Goal: Complete application form: Complete application form

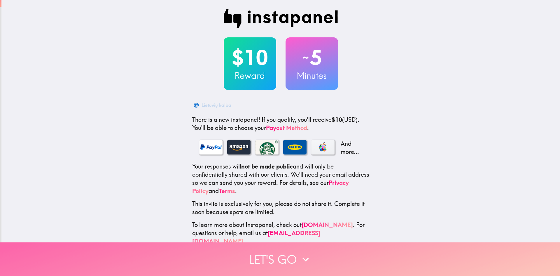
click at [274, 247] on button "Let's go" at bounding box center [280, 259] width 560 height 34
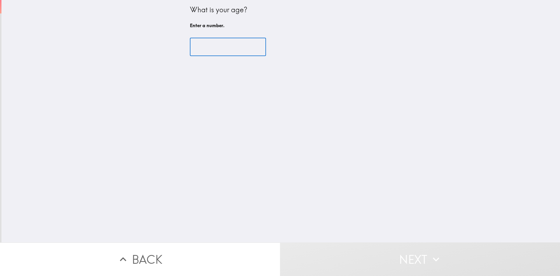
click at [224, 51] on input "number" at bounding box center [228, 47] width 76 height 18
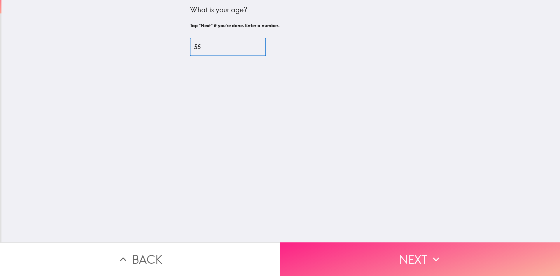
type input "55"
click at [406, 259] on button "Next" at bounding box center [420, 259] width 280 height 34
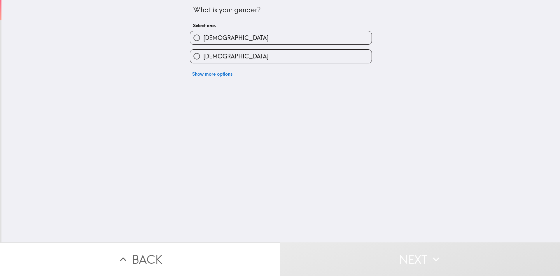
click at [193, 58] on input "[DEMOGRAPHIC_DATA]" at bounding box center [196, 56] width 13 height 13
radio input "true"
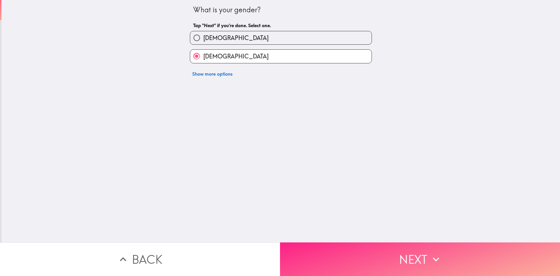
click at [442, 258] on button "Next" at bounding box center [420, 259] width 280 height 34
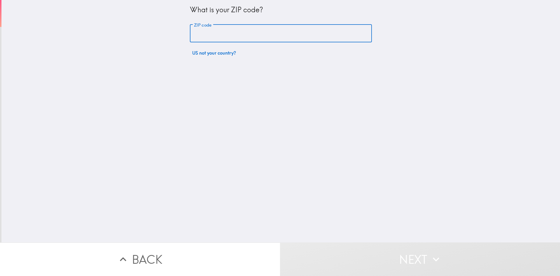
click at [238, 33] on input "ZIP code" at bounding box center [281, 34] width 182 height 18
type input "47274"
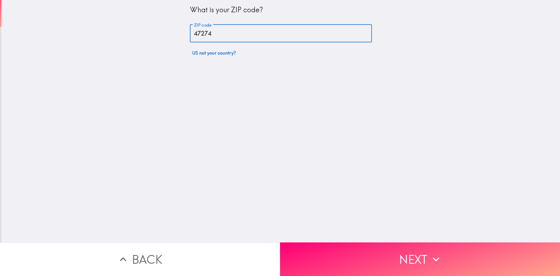
click at [419, 258] on button "Next" at bounding box center [420, 259] width 280 height 34
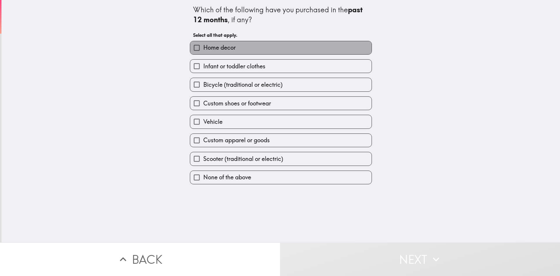
click at [231, 49] on span "Home decor" at bounding box center [219, 47] width 32 height 8
click at [203, 49] on input "Home decor" at bounding box center [196, 47] width 13 height 13
checkbox input "true"
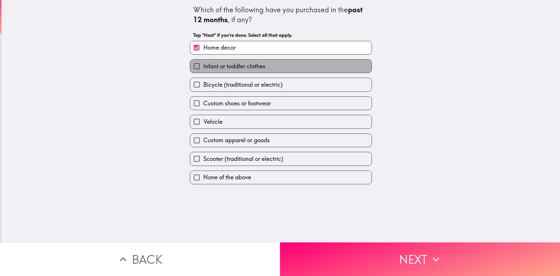
click at [232, 72] on label "Infant or toddler clothes" at bounding box center [280, 66] width 181 height 13
click at [203, 72] on input "Infant or toddler clothes" at bounding box center [196, 66] width 13 height 13
checkbox input "true"
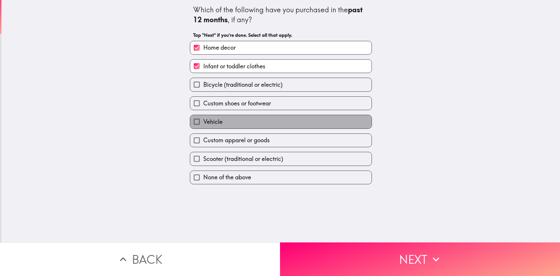
click at [209, 122] on span "Vehicle" at bounding box center [212, 122] width 19 height 8
click at [203, 122] on input "Vehicle" at bounding box center [196, 121] width 13 height 13
checkbox input "true"
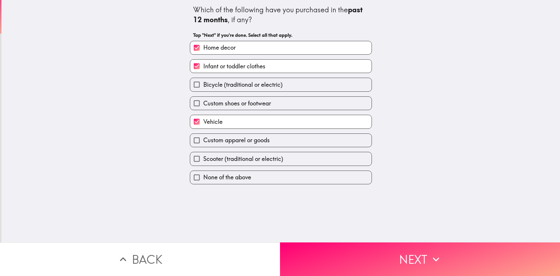
click at [209, 141] on span "Custom apparel or goods" at bounding box center [236, 140] width 67 height 8
click at [203, 141] on input "Custom apparel or goods" at bounding box center [196, 140] width 13 height 13
checkbox input "true"
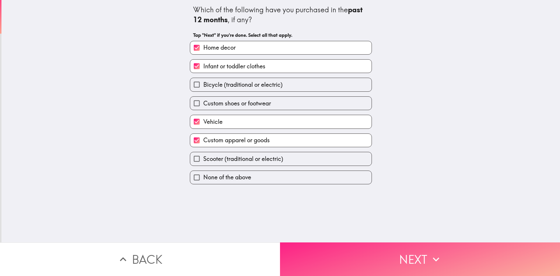
click at [427, 254] on button "Next" at bounding box center [420, 259] width 280 height 34
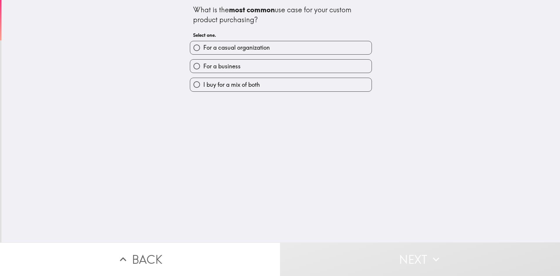
click at [222, 84] on span "I buy for a mix of both" at bounding box center [231, 85] width 57 height 8
click at [203, 84] on input "I buy for a mix of both" at bounding box center [196, 84] width 13 height 13
radio input "true"
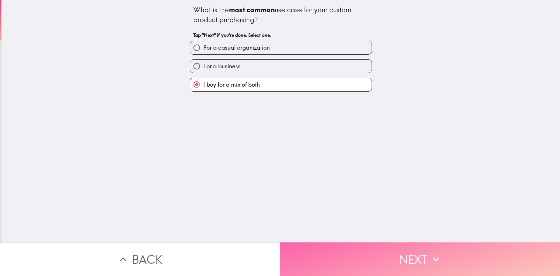
click at [414, 254] on button "Next" at bounding box center [420, 259] width 280 height 34
